Goal: Register for event/course

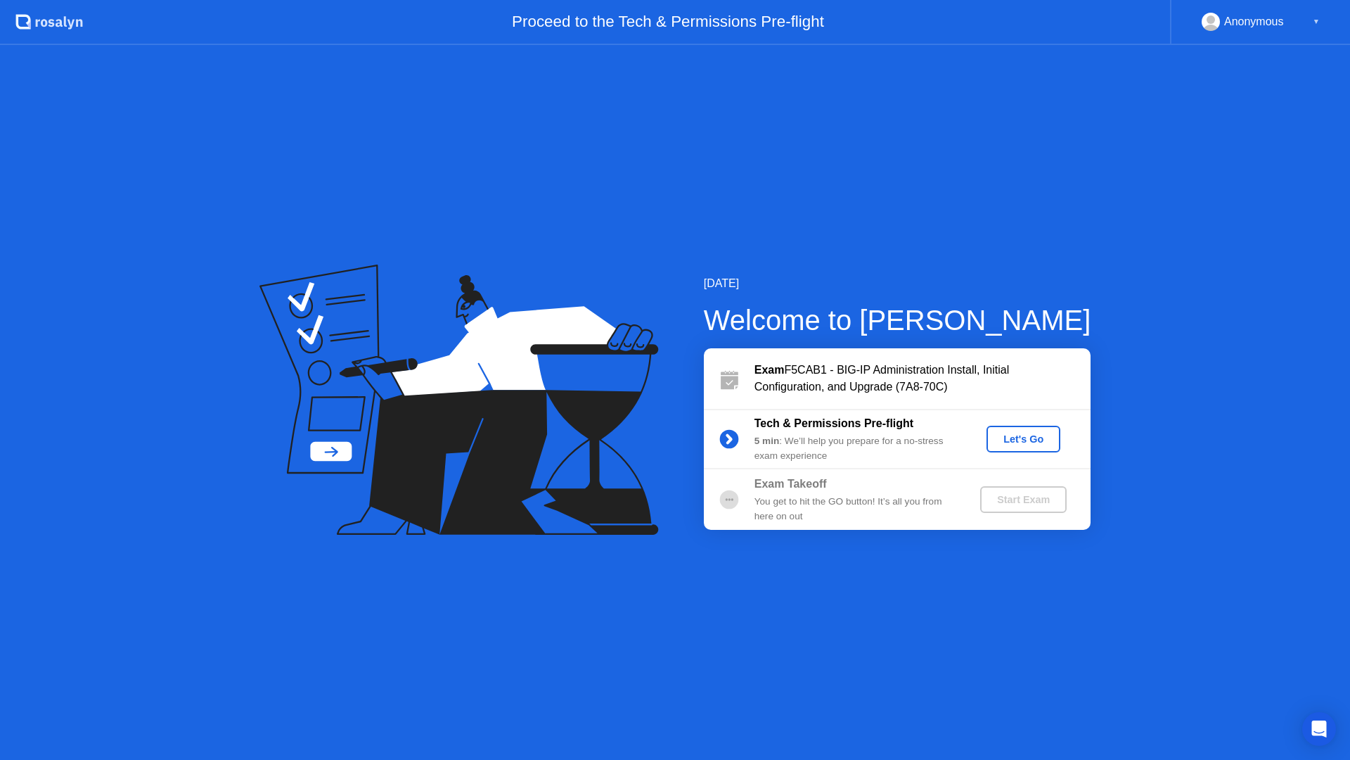
click at [788, 205] on div "[DATE] Welcome to [PERSON_NAME] Exam F5CAB1 - BIG-IP Administration Install, In…" at bounding box center [675, 402] width 1350 height 715
click at [869, 452] on div "5 min : We’ll help you prepare for a no-stress exam experience" at bounding box center [856, 448] width 203 height 29
click at [1008, 435] on div "Let's Go" at bounding box center [1023, 438] width 63 height 11
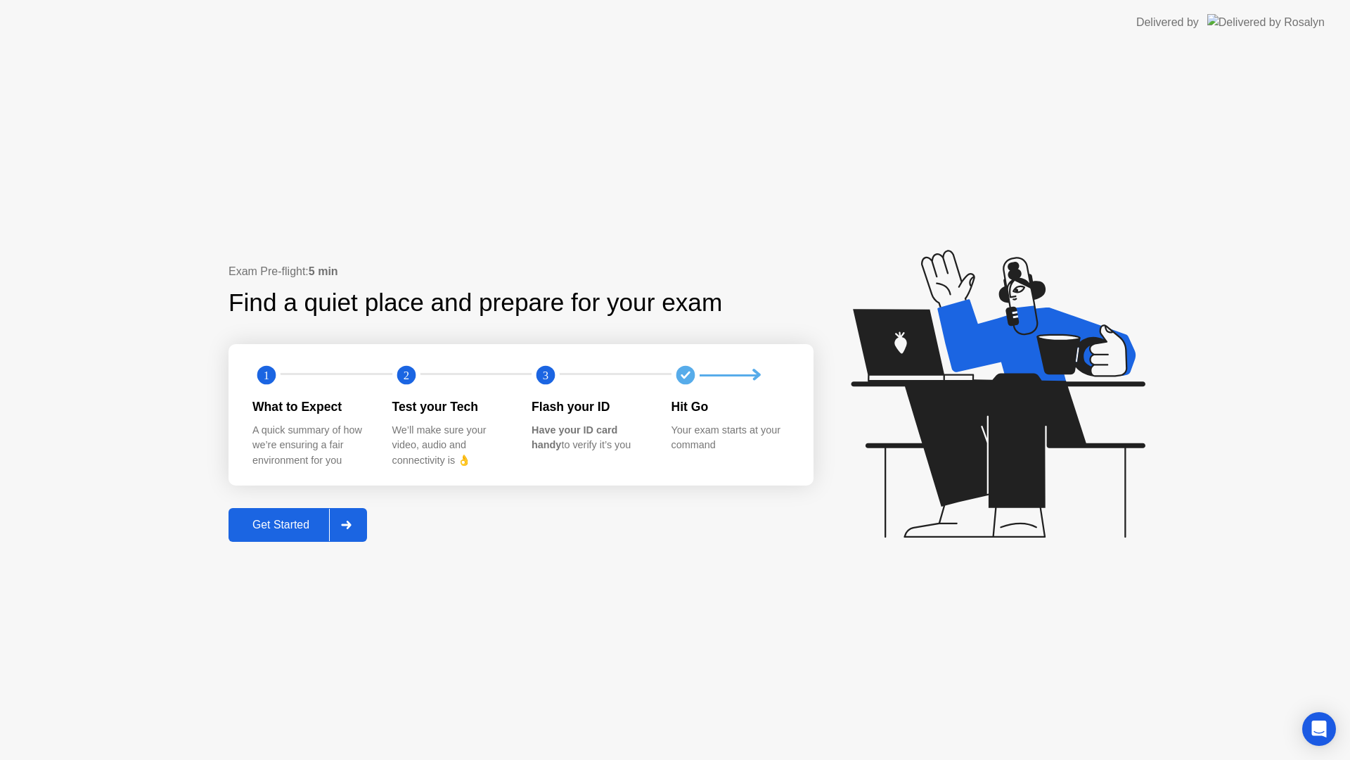
click at [354, 527] on div at bounding box center [346, 524] width 34 height 32
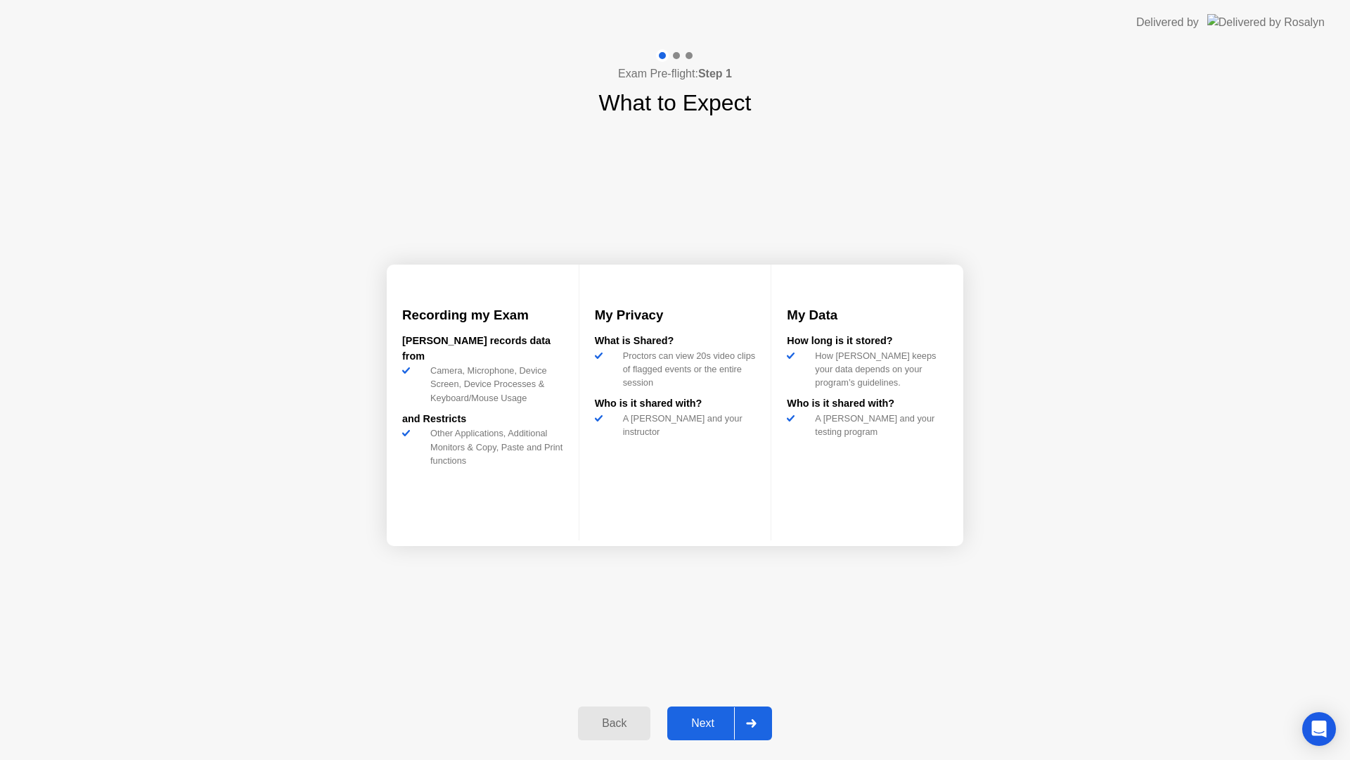
click at [753, 725] on icon at bounding box center [751, 723] width 10 height 8
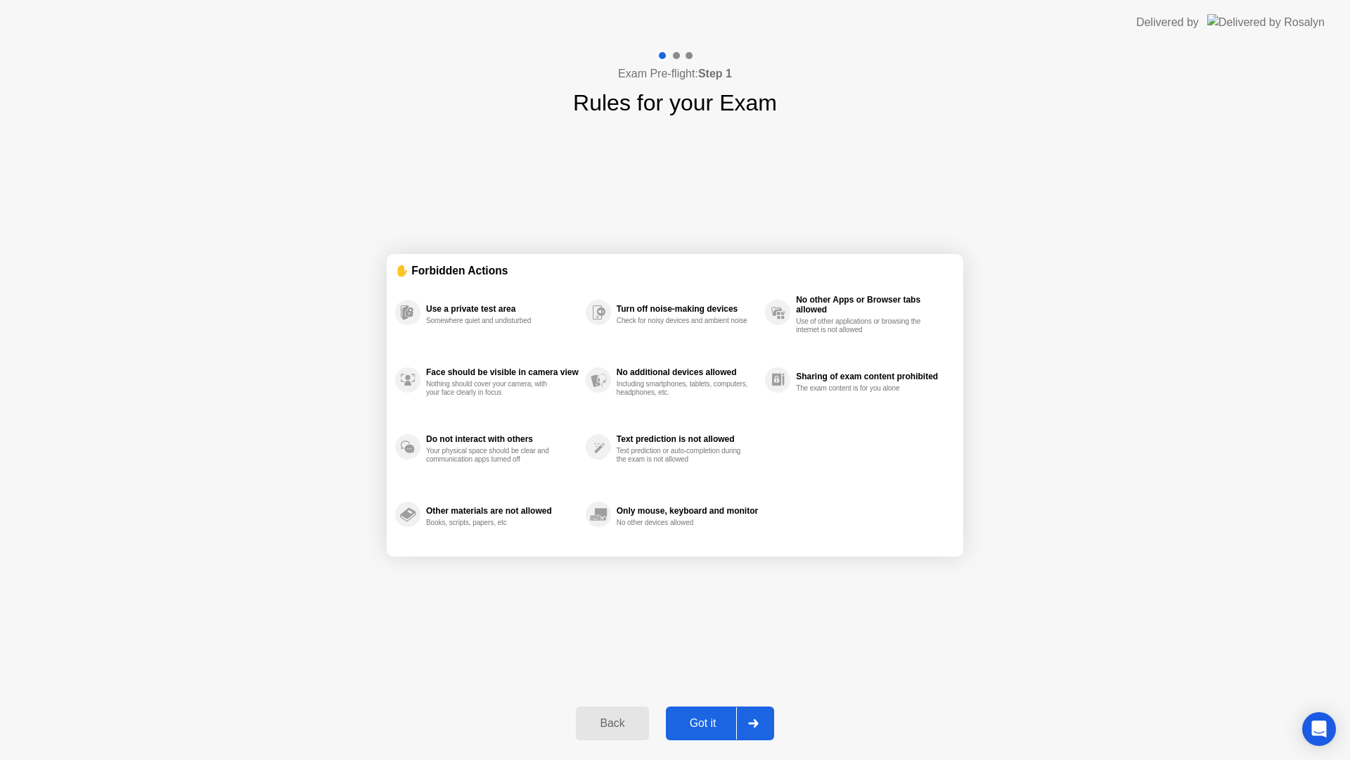
click at [753, 725] on icon at bounding box center [753, 723] width 11 height 8
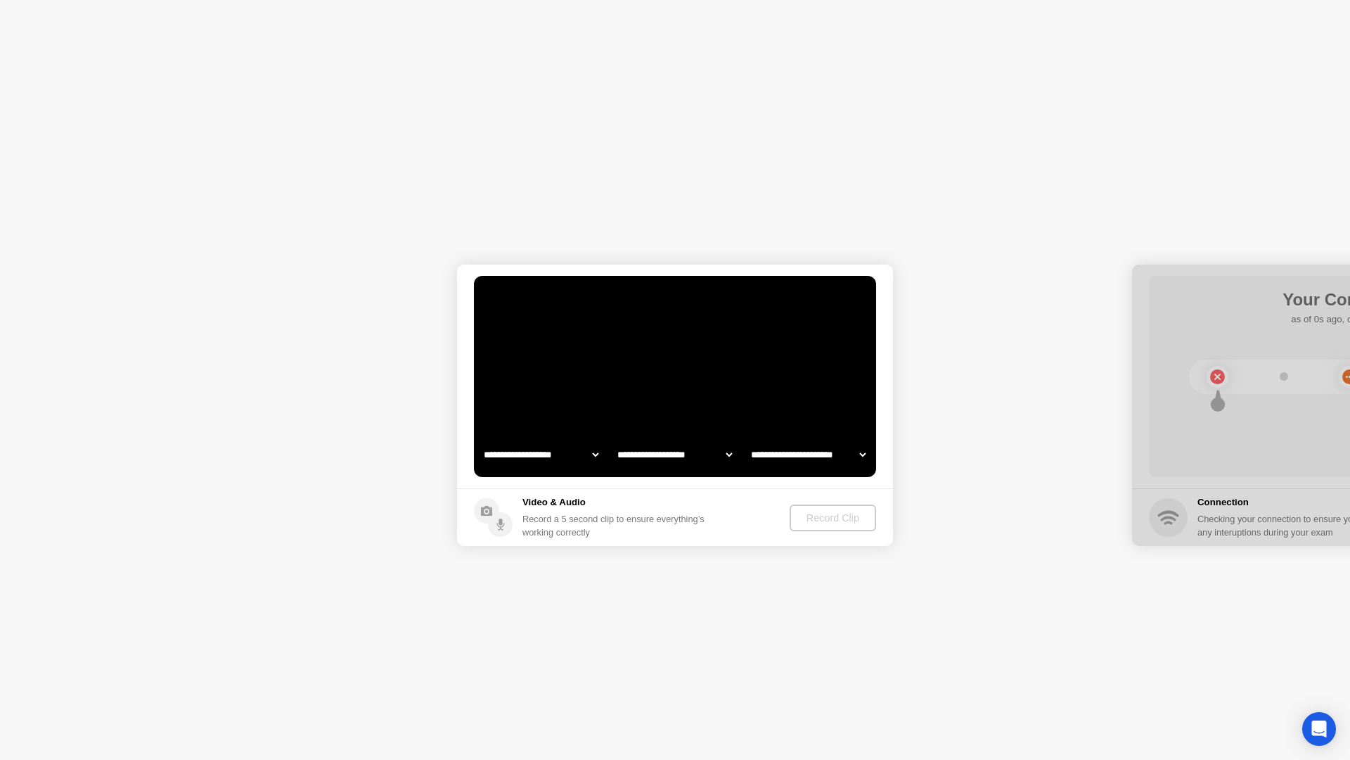
select select "**********"
select select "*******"
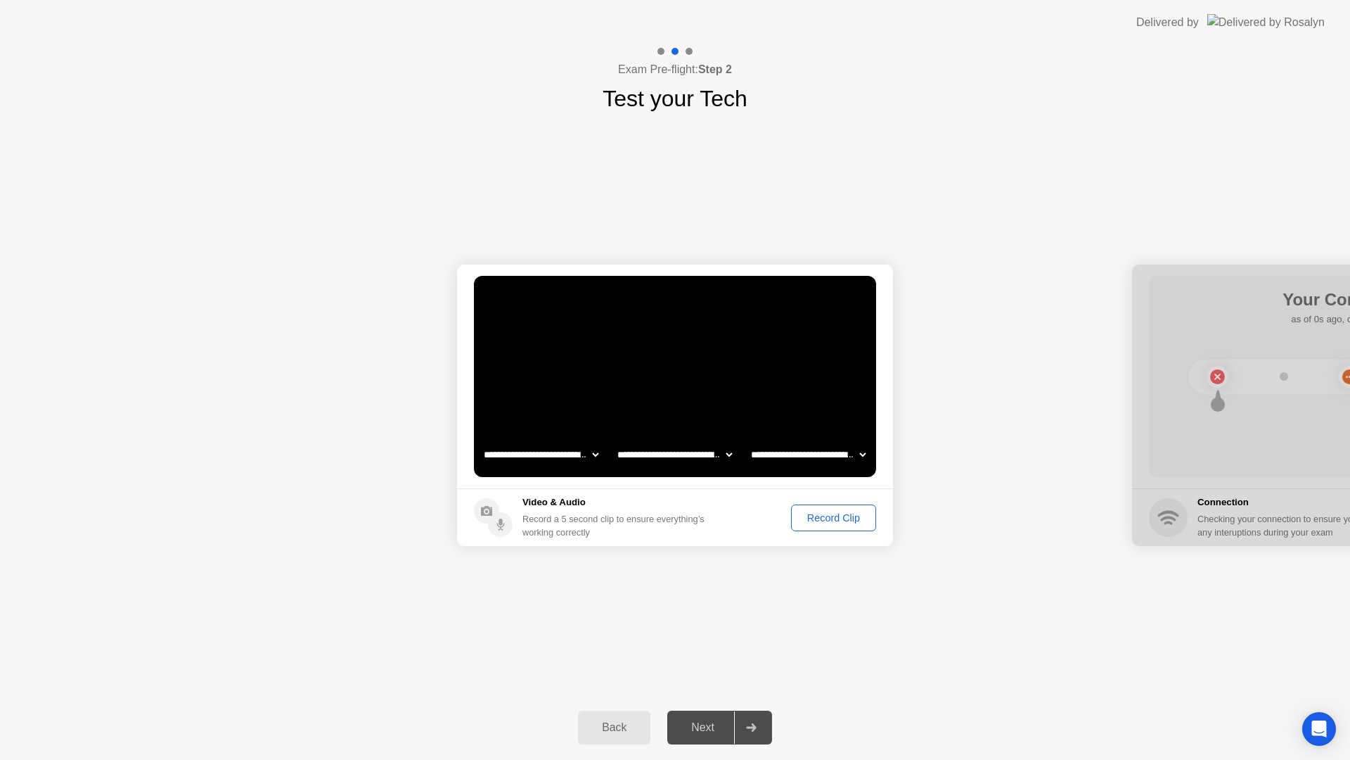
click at [767, 622] on div "**********" at bounding box center [675, 404] width 1350 height 579
click at [671, 490] on footer "Video & Audio Record a 5 second clip to ensure everything’s working correctly R…" at bounding box center [675, 517] width 436 height 58
click at [605, 510] on div "Video & Audio Record a 5 second clip to ensure everything’s working correctly" at bounding box center [617, 517] width 188 height 44
click at [818, 515] on div "Record Clip" at bounding box center [833, 517] width 75 height 11
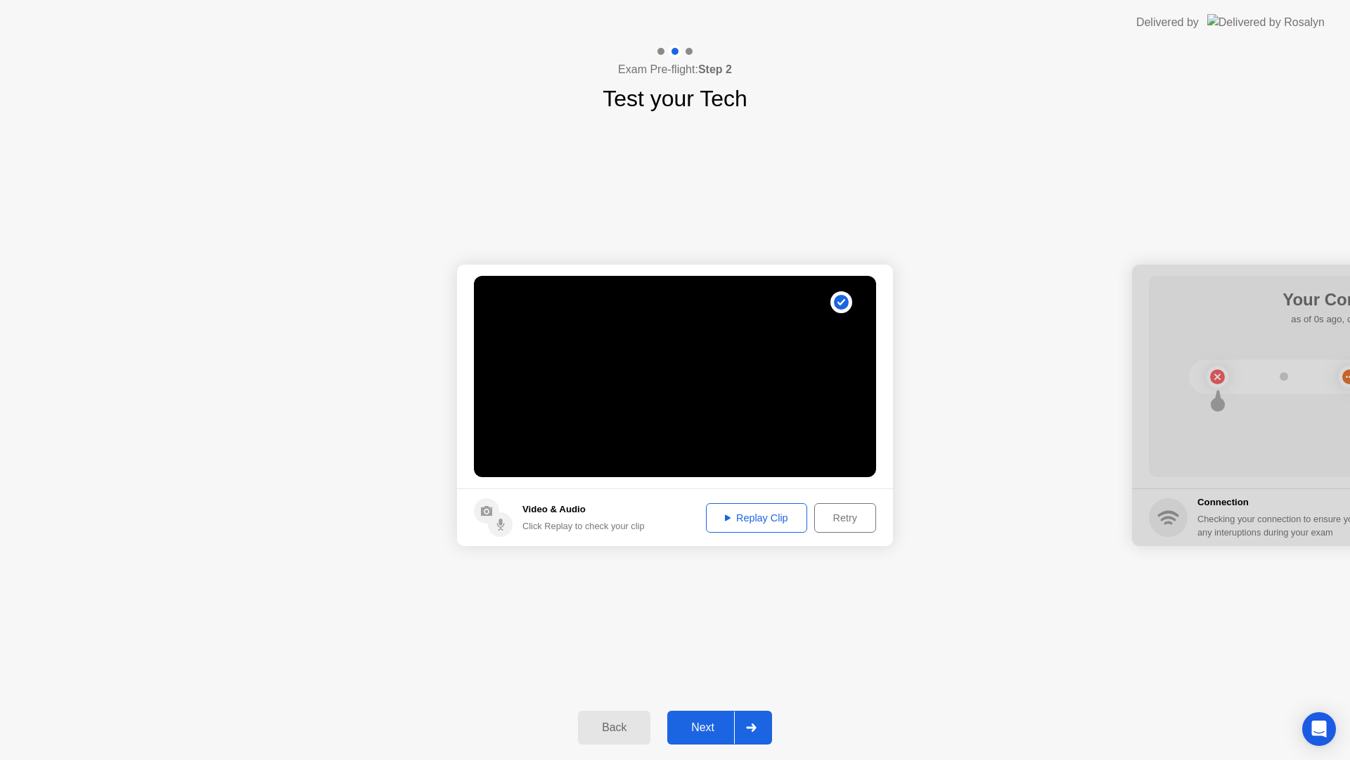
click at [747, 515] on div "Replay Clip" at bounding box center [756, 517] width 91 height 11
click at [725, 516] on icon at bounding box center [728, 517] width 6 height 6
click at [757, 729] on icon at bounding box center [751, 727] width 11 height 8
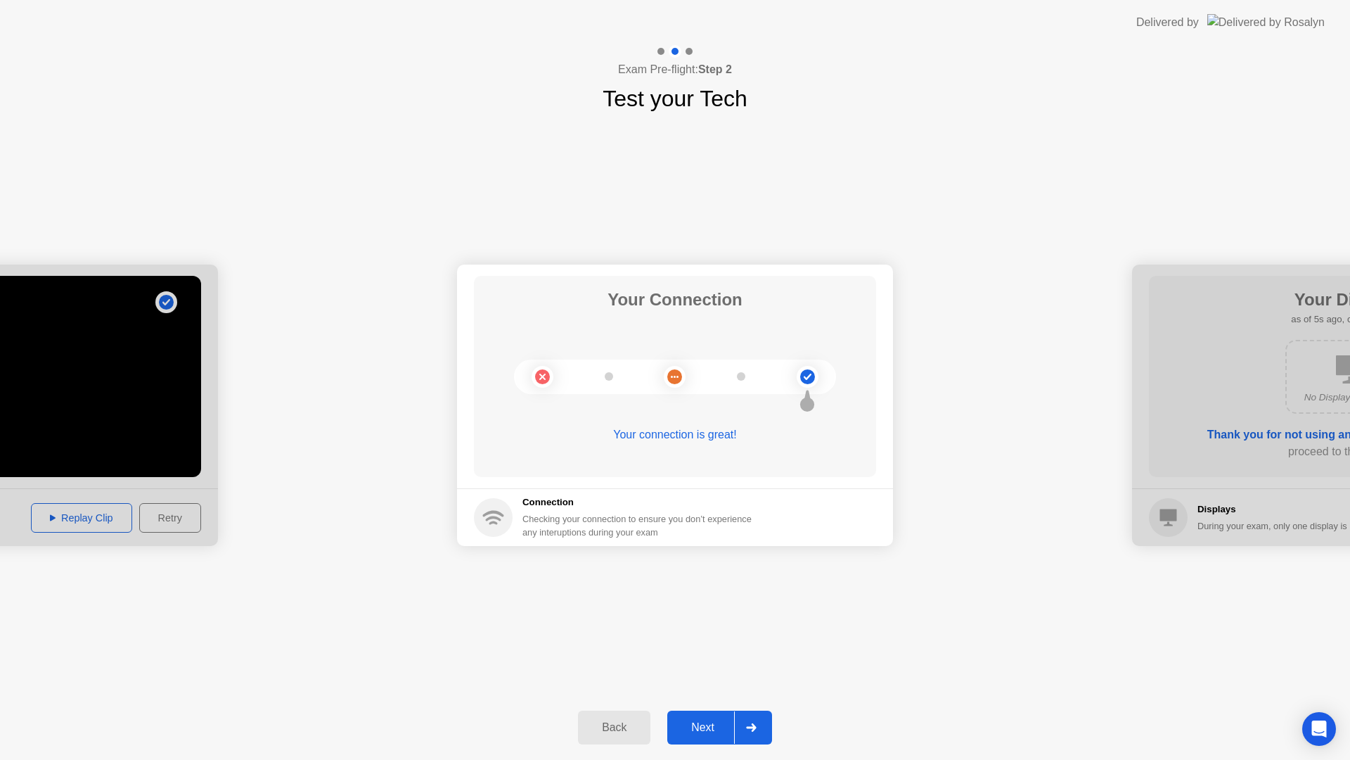
click at [752, 722] on div at bounding box center [751, 727] width 34 height 32
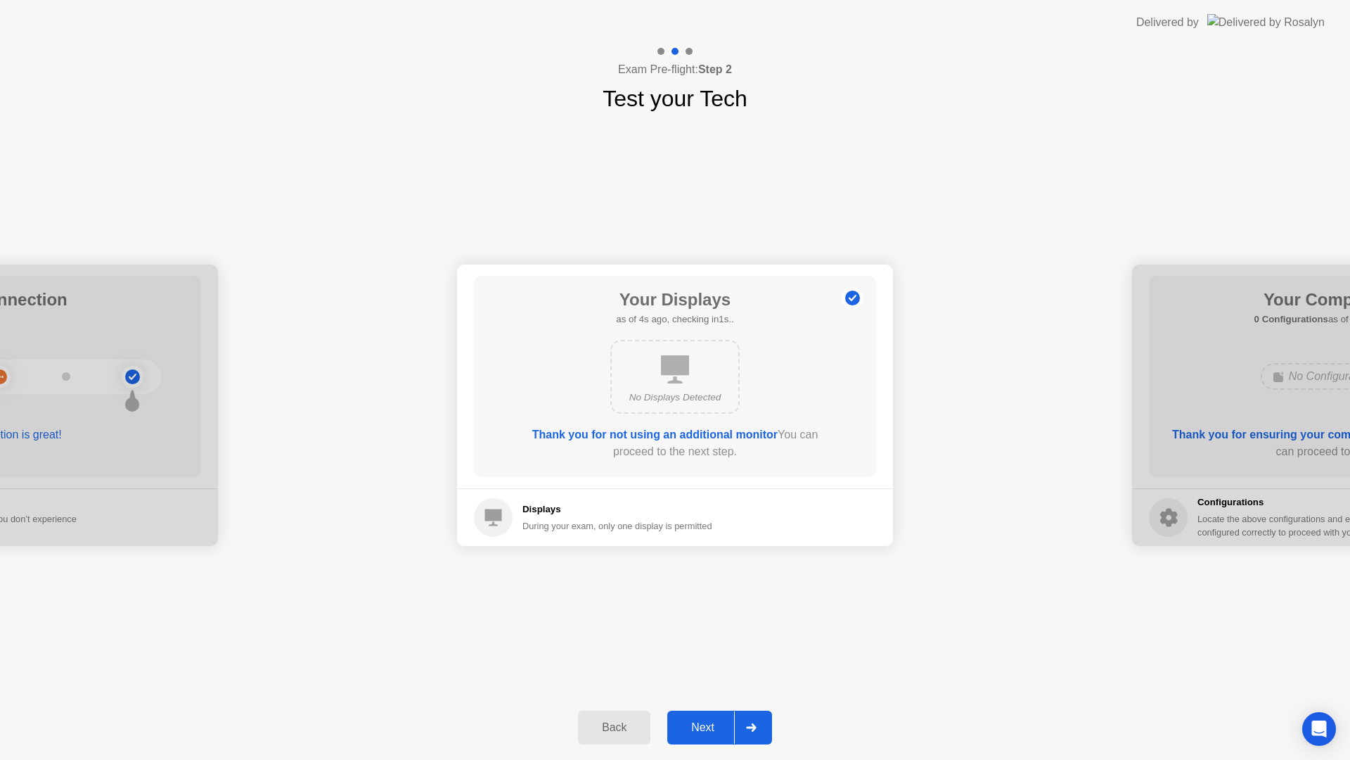
click at [753, 728] on icon at bounding box center [751, 727] width 10 height 8
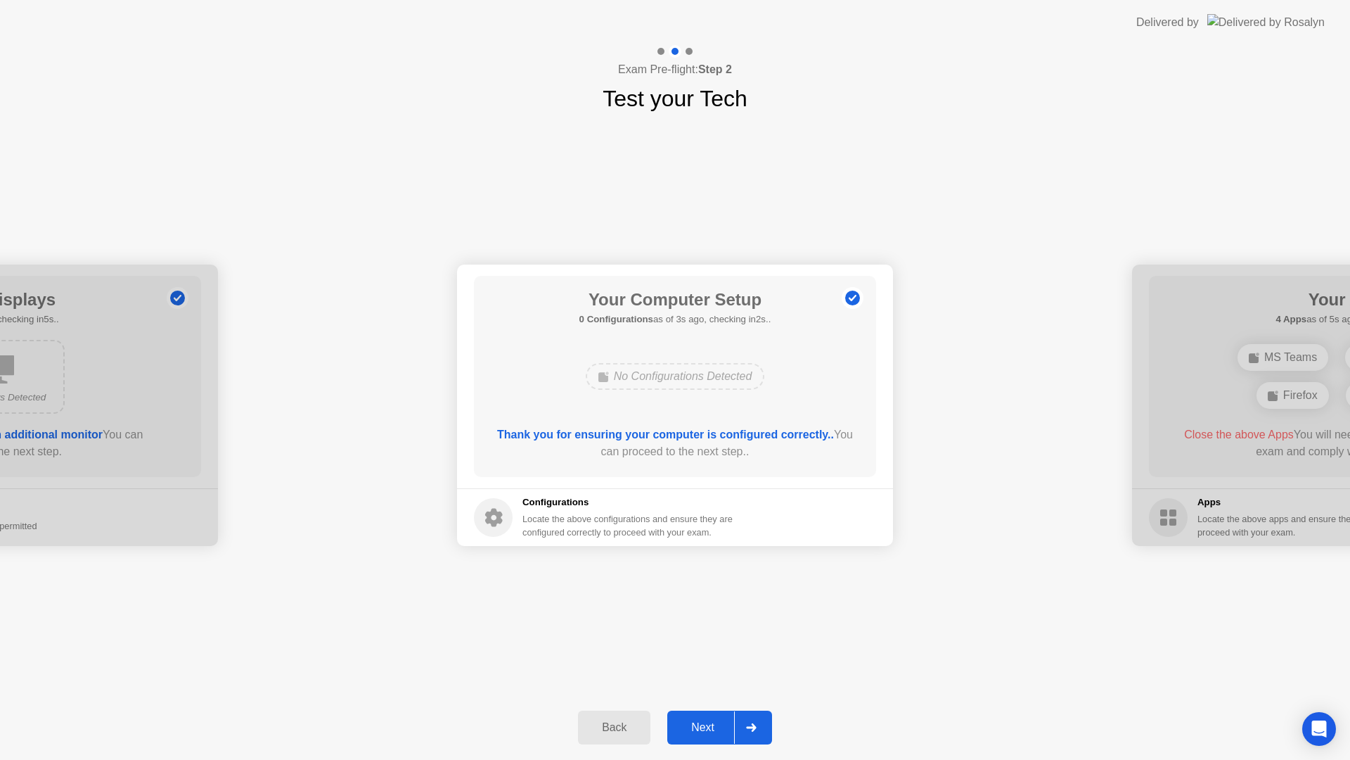
click at [750, 726] on icon at bounding box center [751, 727] width 10 height 8
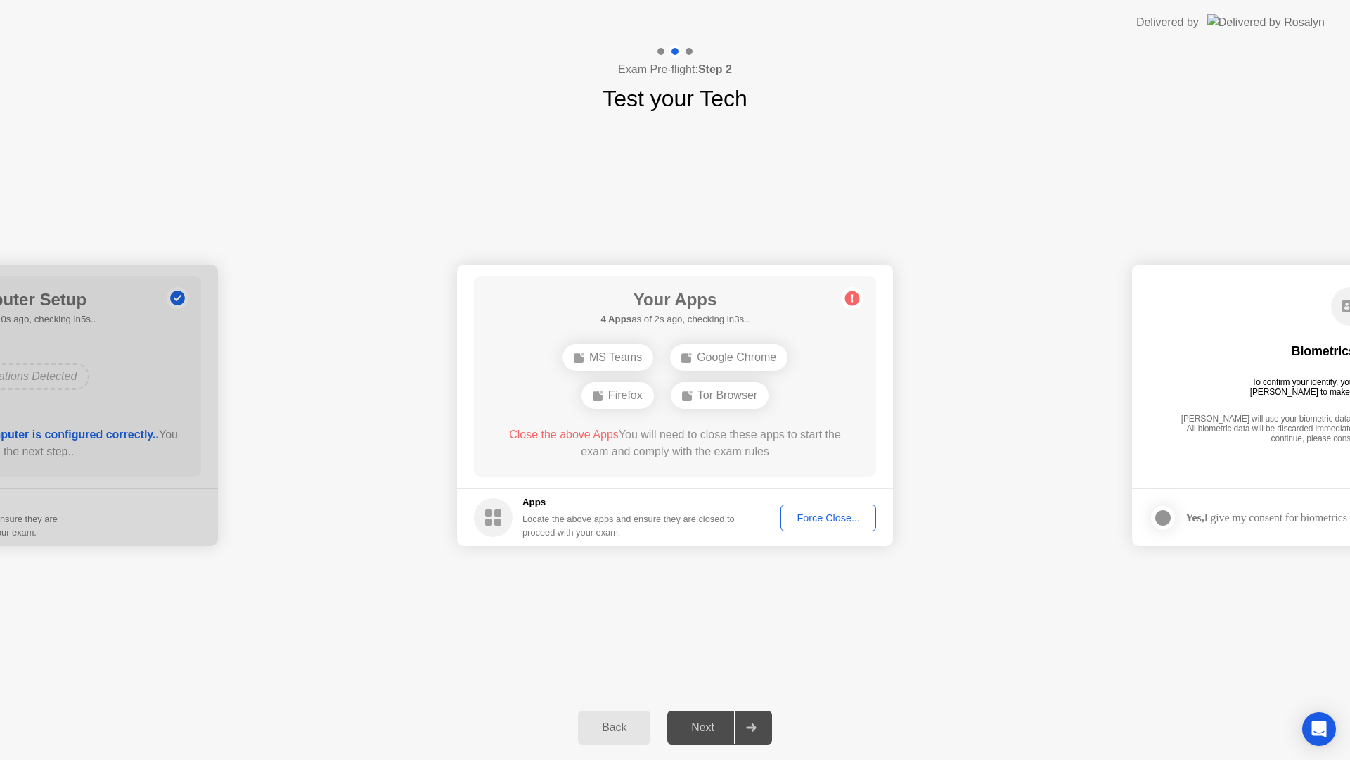
click at [821, 518] on div "Force Close..." at bounding box center [829, 517] width 86 height 11
click at [459, 591] on div "**********" at bounding box center [675, 404] width 1350 height 579
click at [836, 370] on div "Your Apps 2 Apps as of 3s ago, checking in2s.. MS Teams Google Chrome Close the…" at bounding box center [675, 376] width 402 height 201
click at [653, 453] on div "Close the above Apps You will need to close these apps to start the exam and co…" at bounding box center [675, 443] width 362 height 34
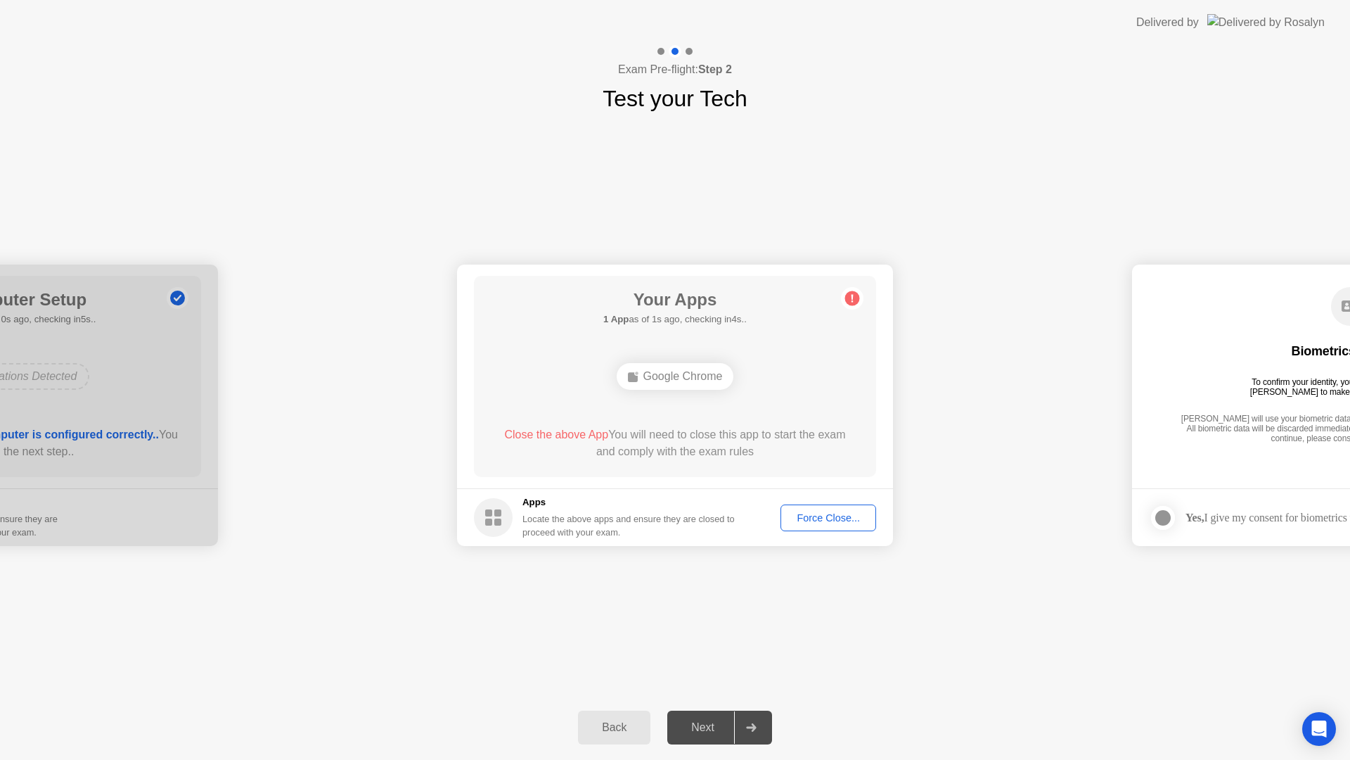
click at [798, 376] on div "Google Chrome" at bounding box center [675, 376] width 322 height 38
click at [764, 346] on div "Your Apps 1 App as of 2s ago, checking in3s.. Google Chrome Close the above App…" at bounding box center [675, 376] width 402 height 201
click at [844, 512] on div "Force Close..." at bounding box center [829, 517] width 86 height 11
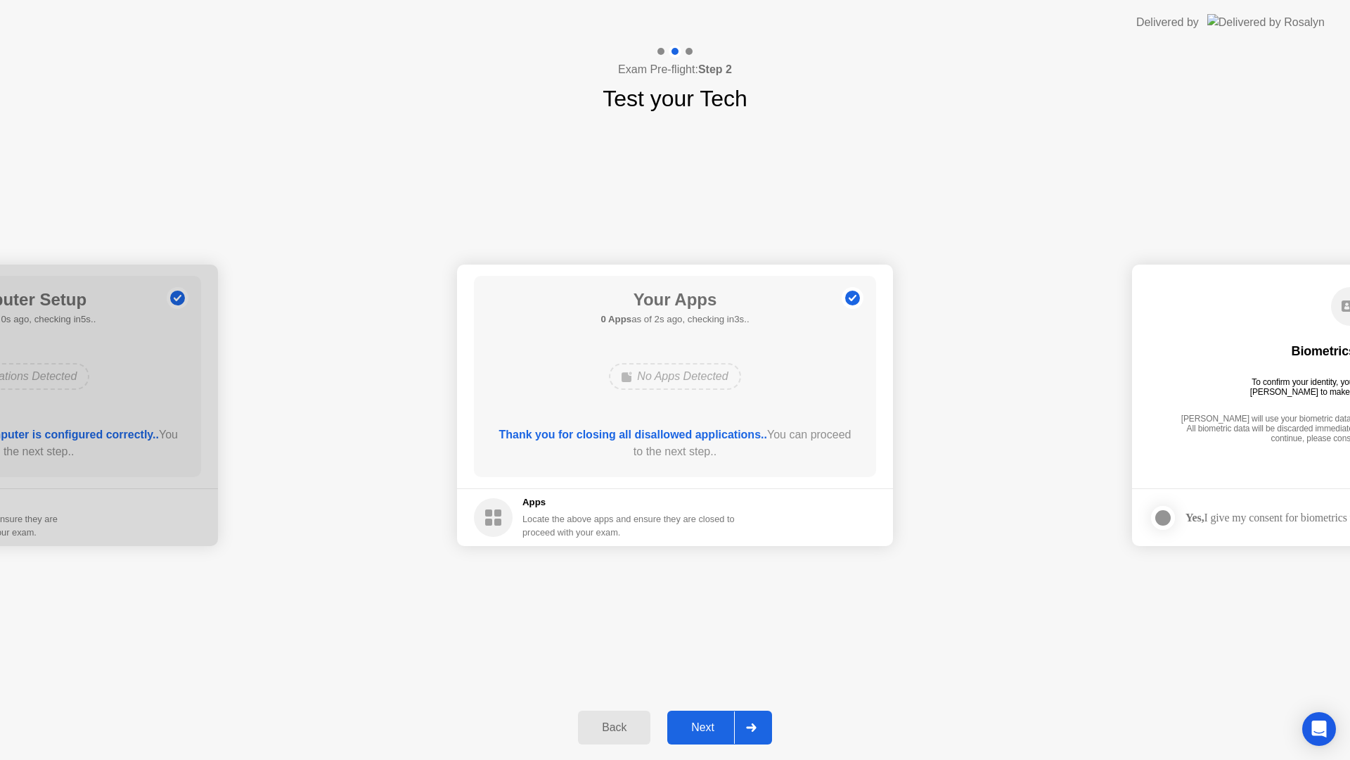
click at [761, 726] on div at bounding box center [751, 727] width 34 height 32
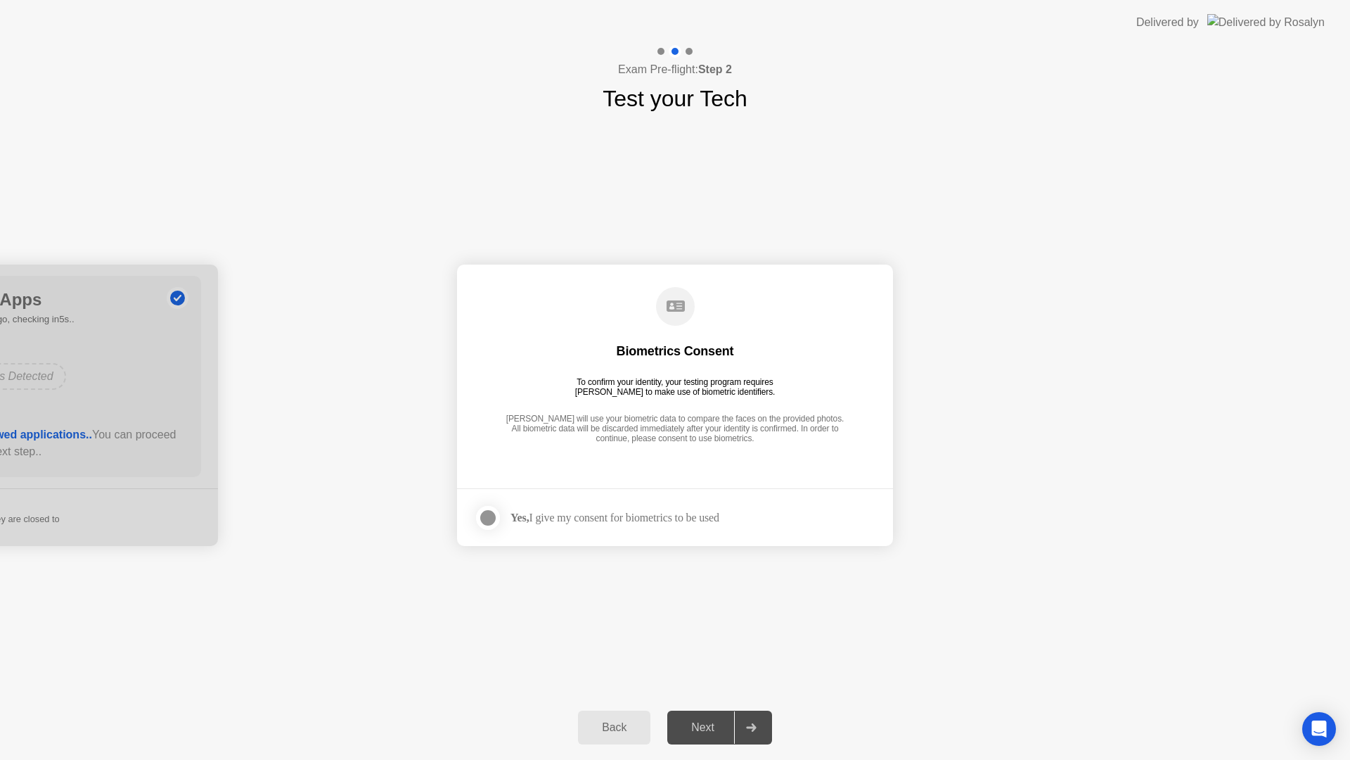
click at [489, 518] on div at bounding box center [488, 517] width 17 height 17
click at [752, 719] on div at bounding box center [751, 727] width 34 height 32
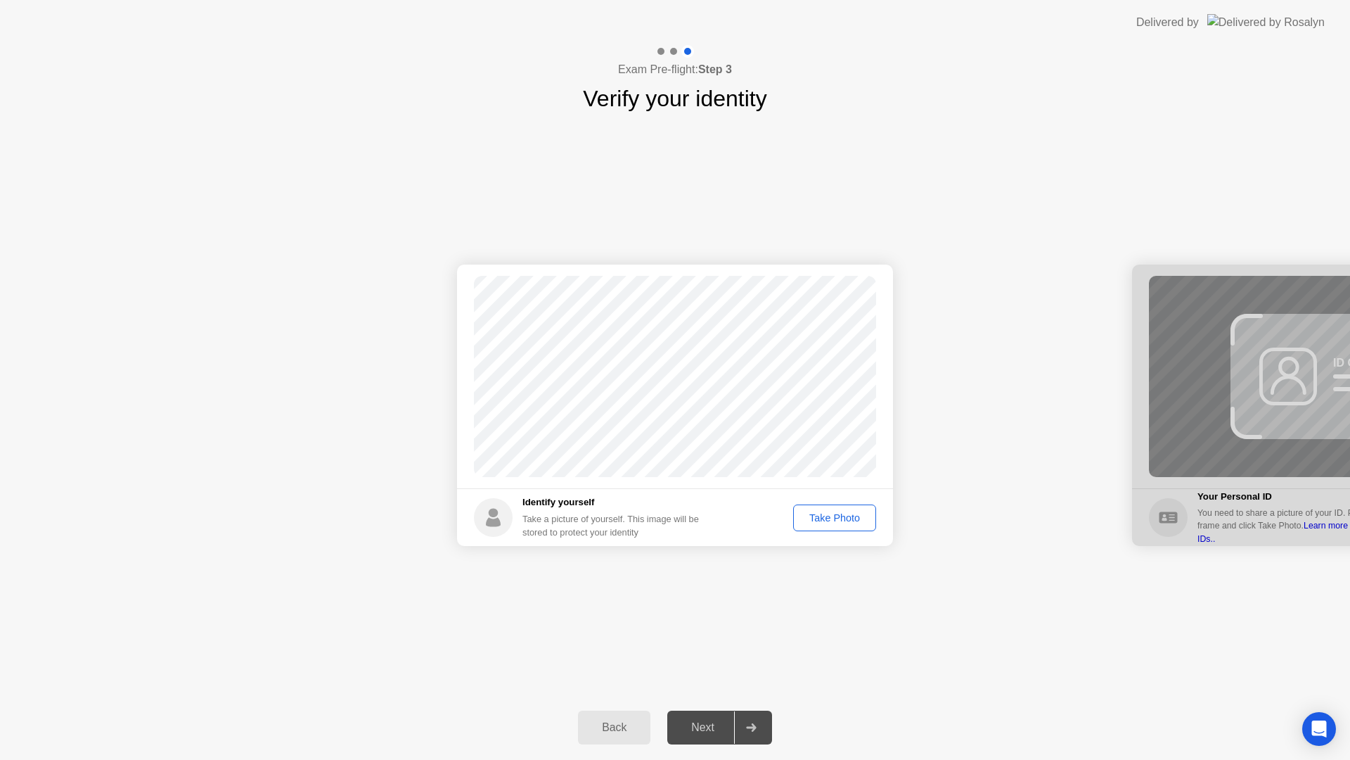
click at [836, 522] on div "Take Photo" at bounding box center [834, 517] width 73 height 11
click at [762, 731] on div at bounding box center [751, 727] width 34 height 32
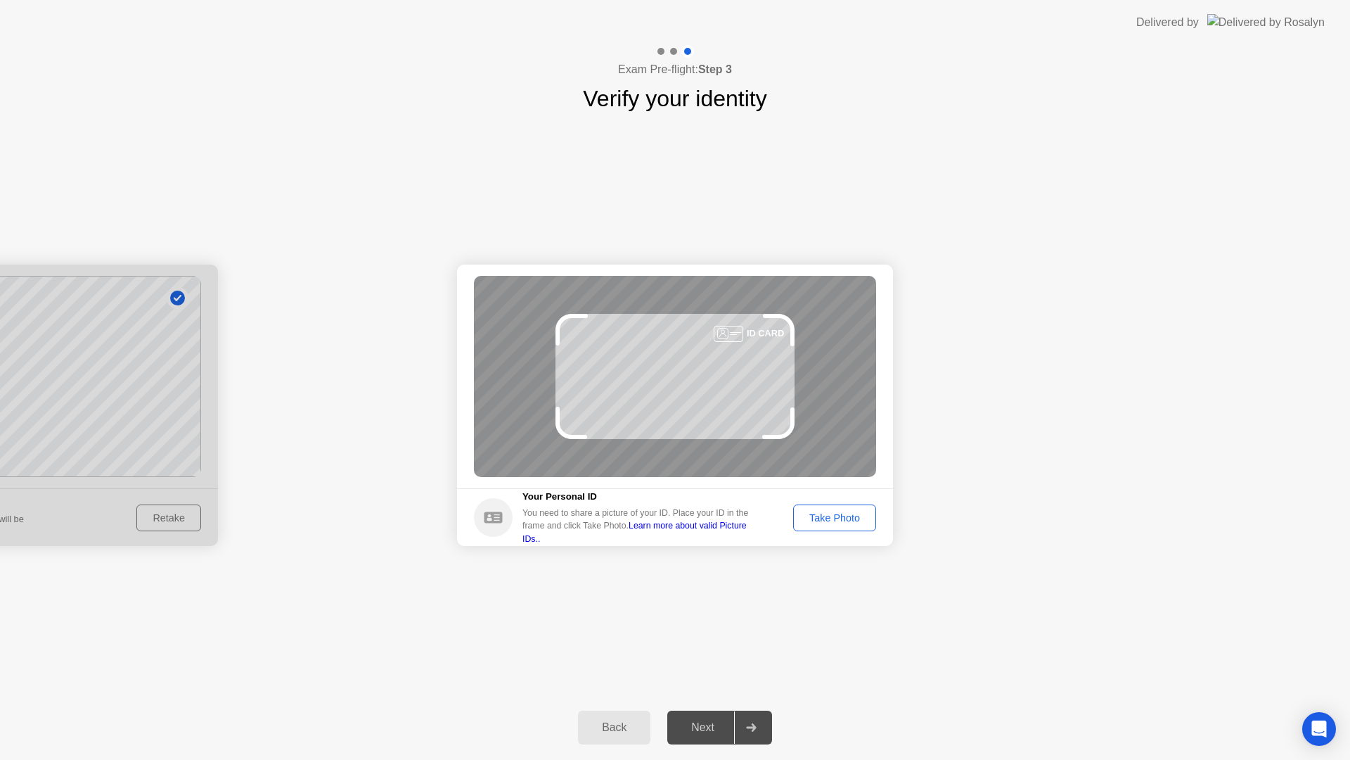
click at [852, 520] on div "Take Photo" at bounding box center [834, 517] width 73 height 11
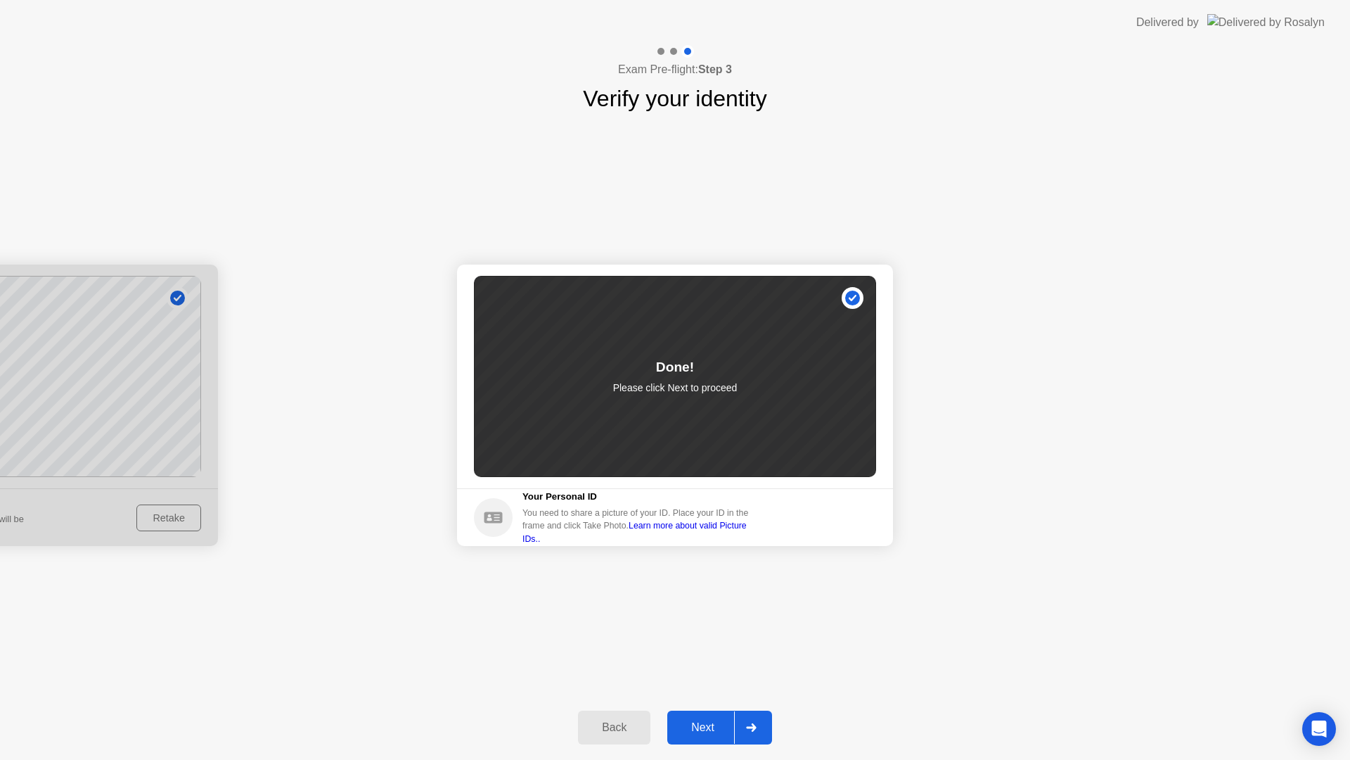
click at [758, 722] on div at bounding box center [751, 727] width 34 height 32
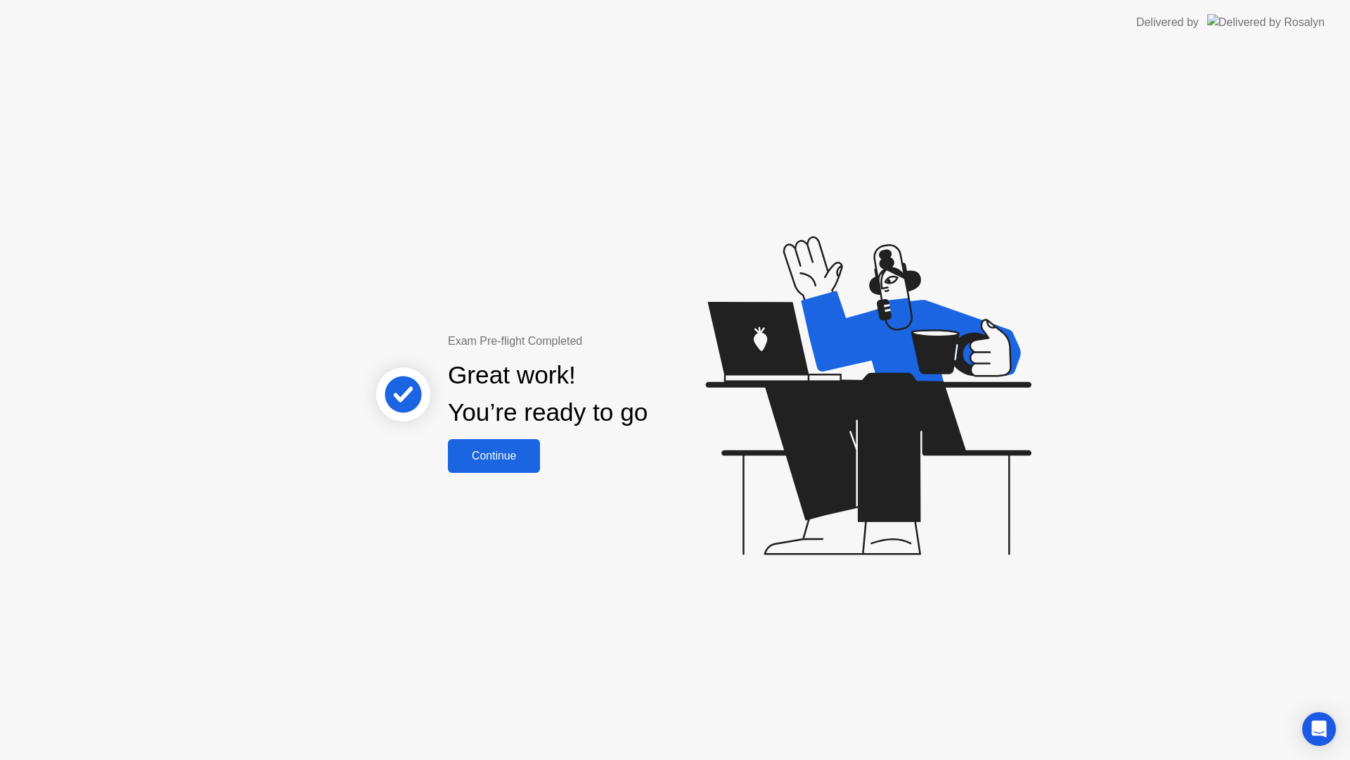
click at [506, 454] on div "Continue" at bounding box center [494, 455] width 84 height 13
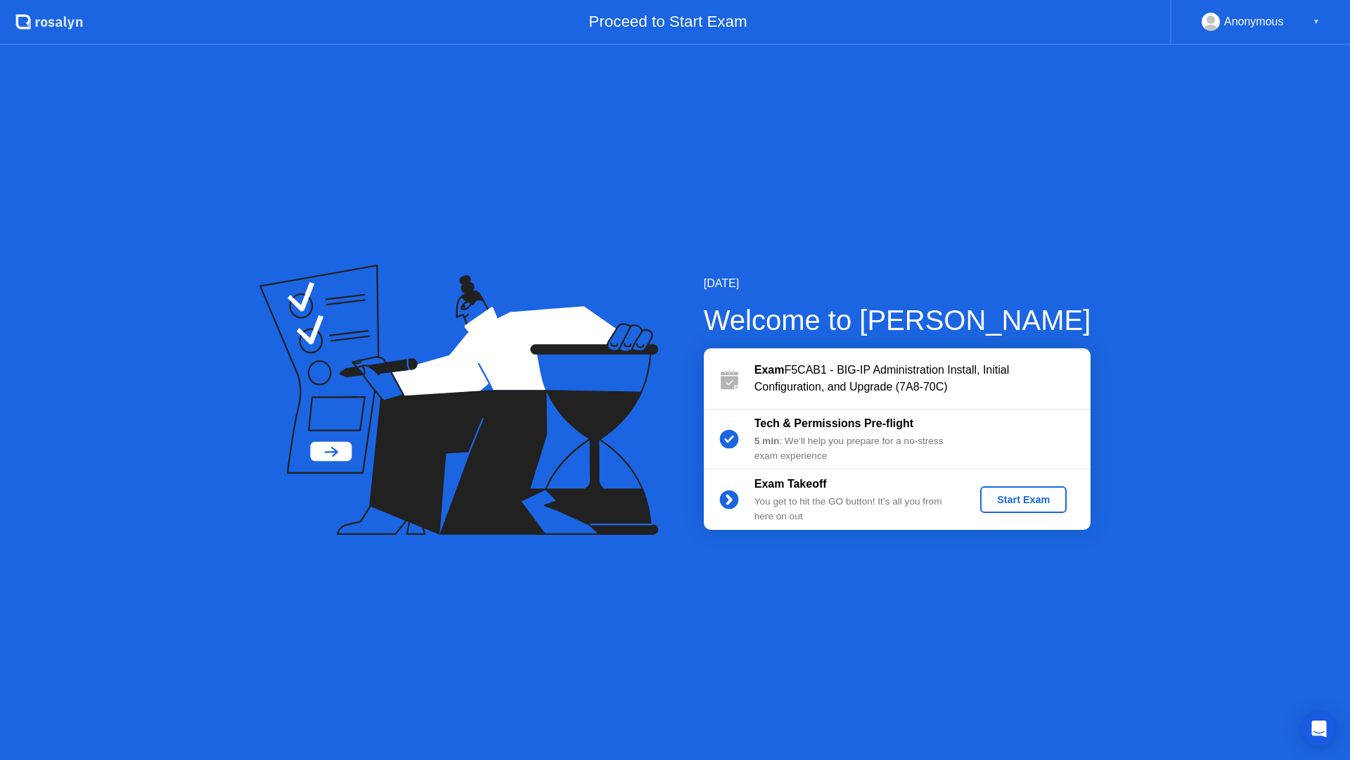
click at [1008, 497] on div "Start Exam" at bounding box center [1023, 499] width 75 height 11
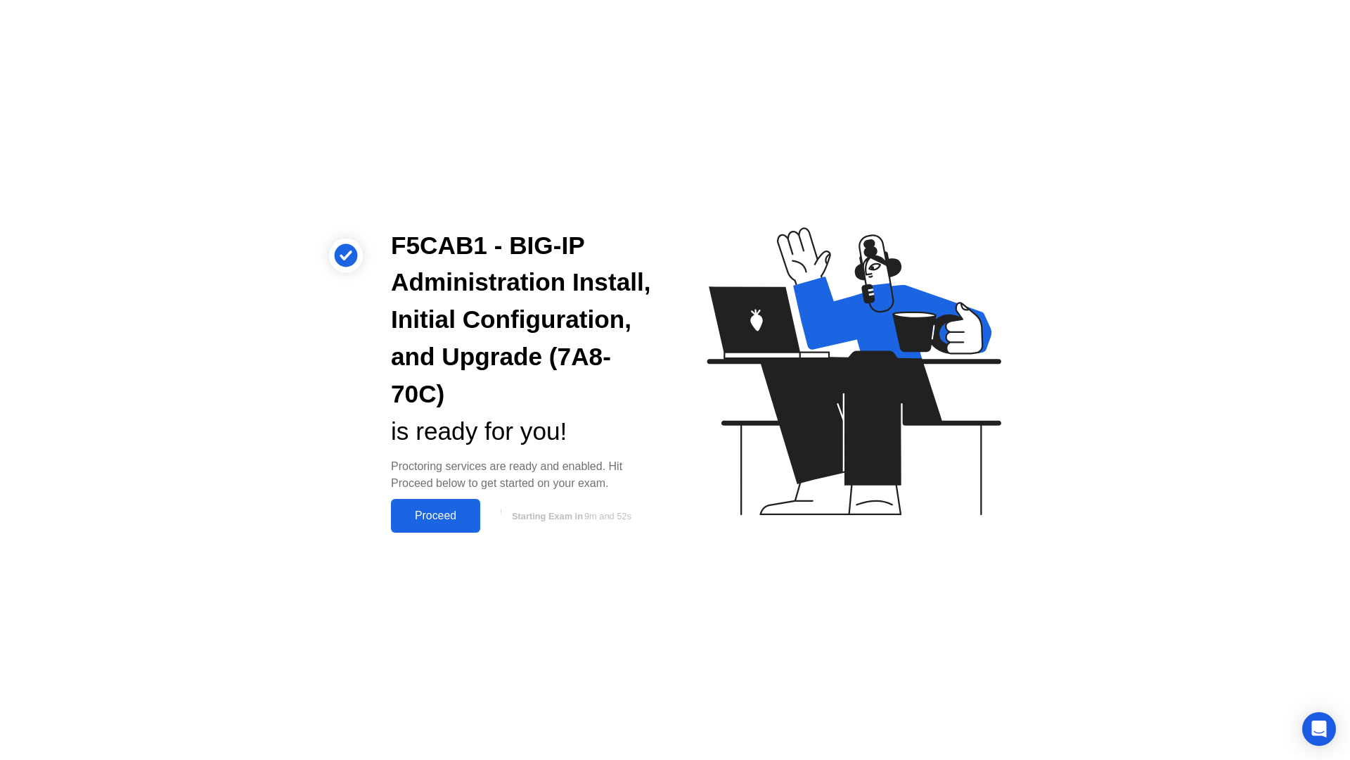
click at [433, 514] on div "Proceed" at bounding box center [435, 515] width 81 height 13
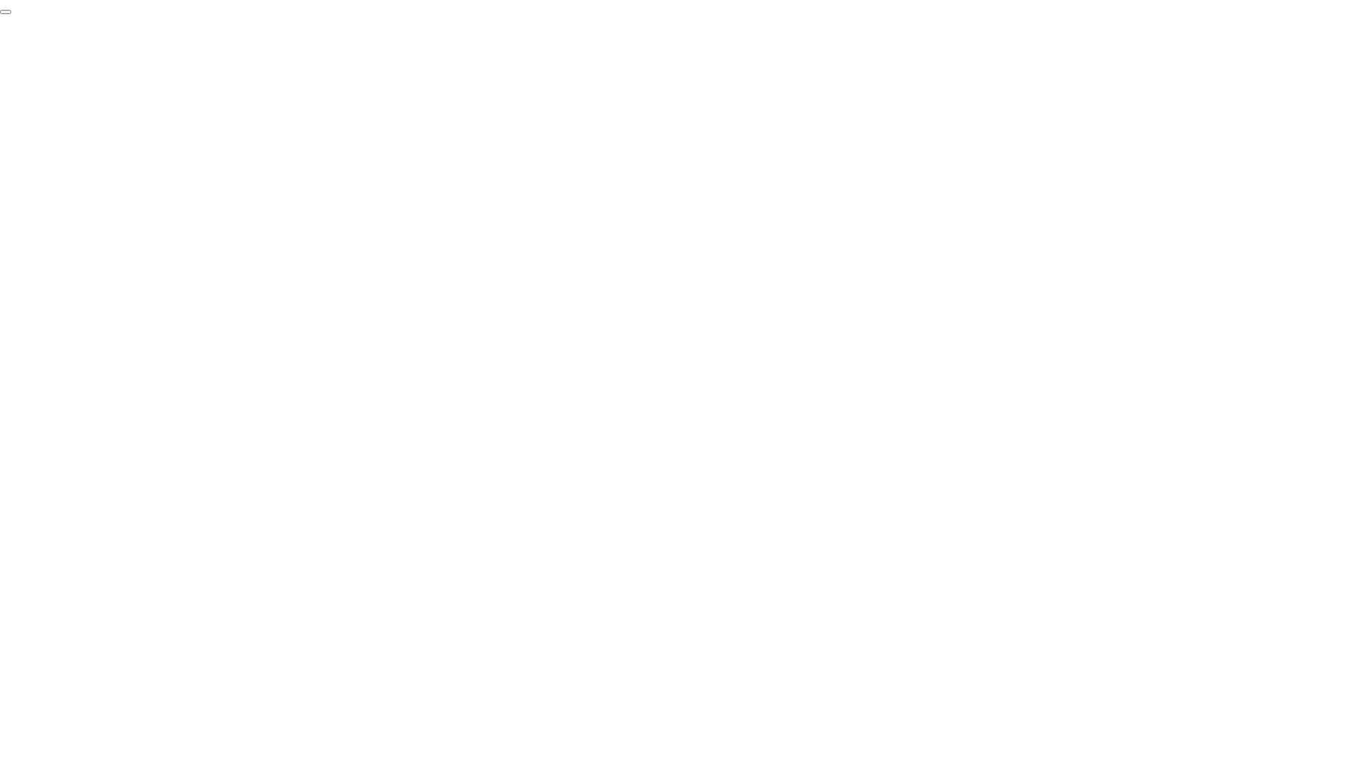
click div "End Proctoring Session"
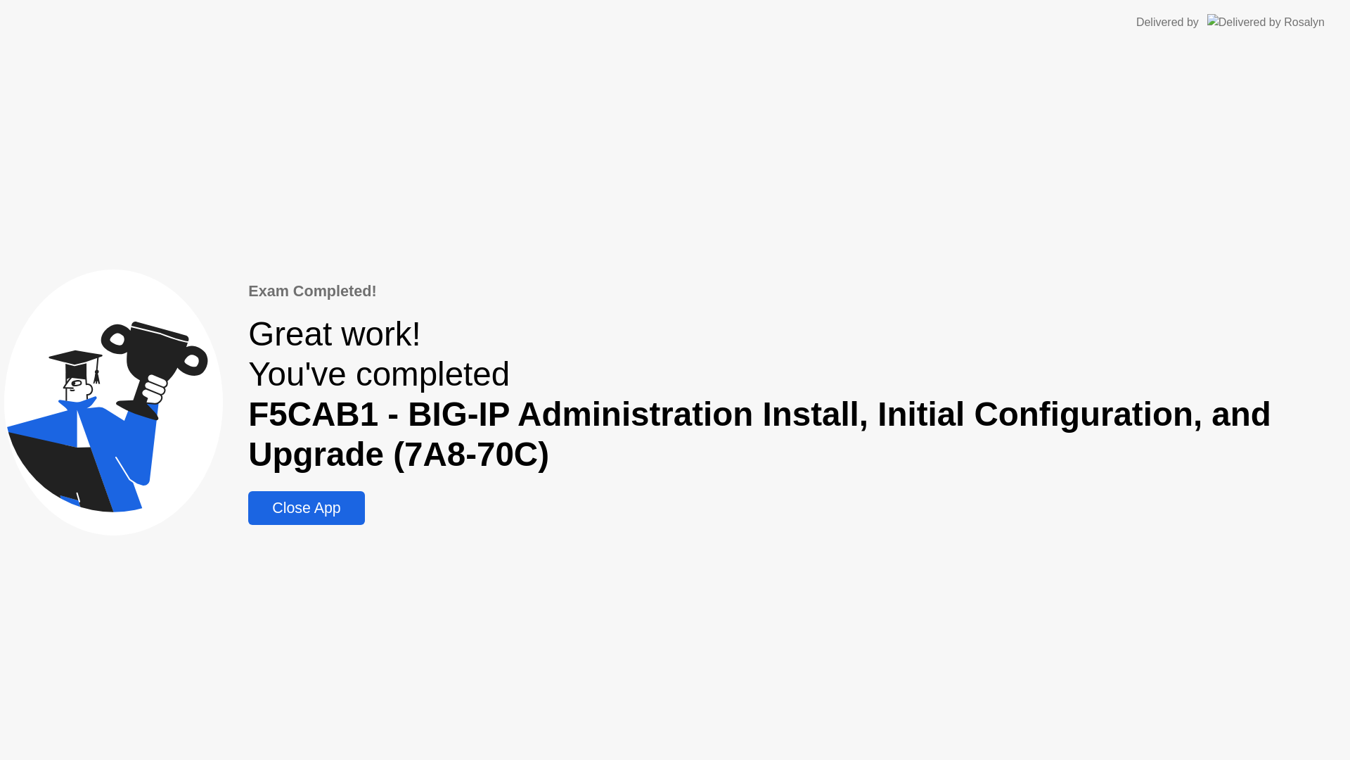
click at [292, 505] on div "Close App" at bounding box center [306, 508] width 108 height 18
